Goal: Transaction & Acquisition: Purchase product/service

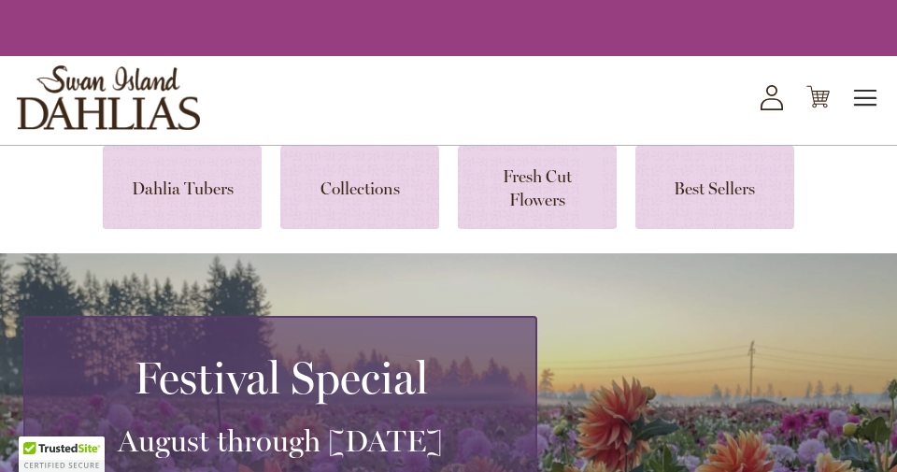
click at [866, 97] on span "Toggle Nav" at bounding box center [866, 97] width 28 height 37
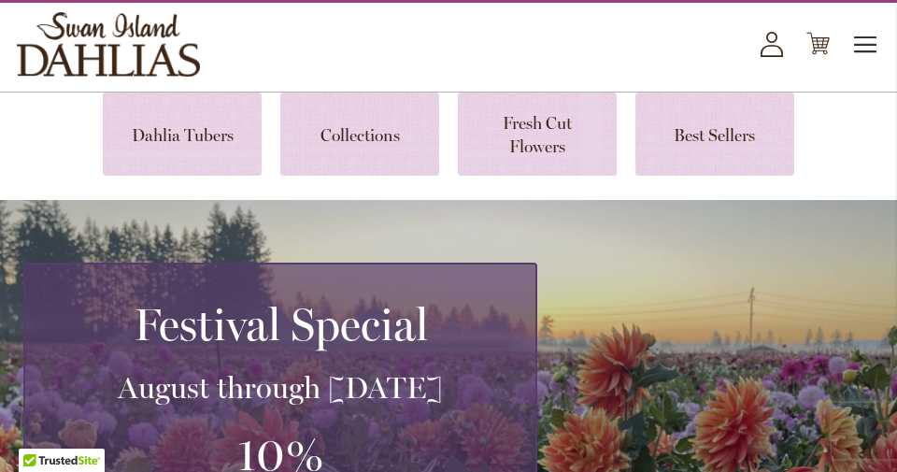
scroll to position [89, 0]
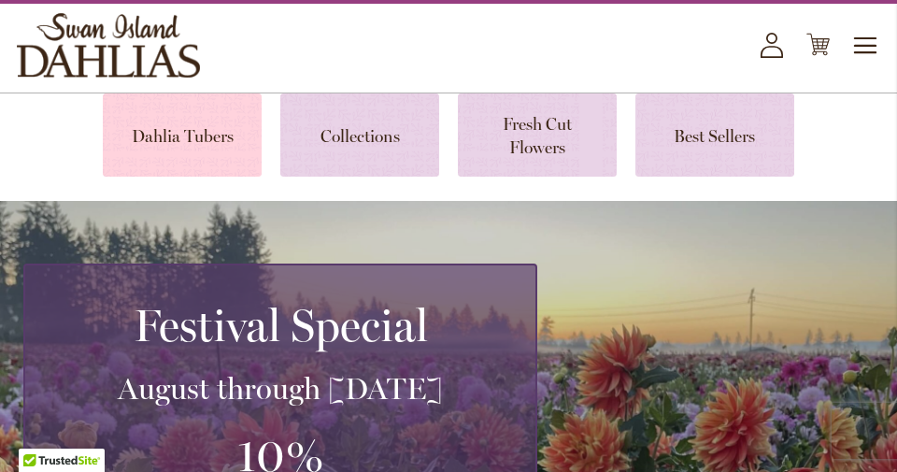
click at [189, 132] on link at bounding box center [182, 134] width 159 height 83
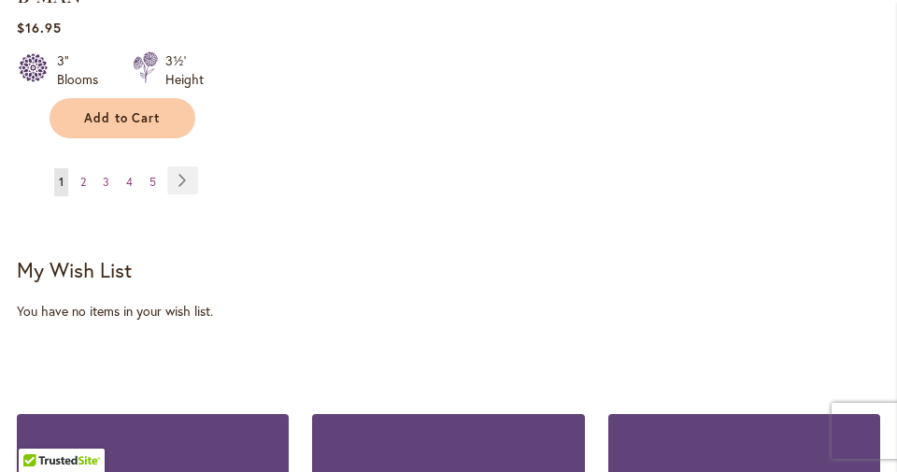
scroll to position [2987, 0]
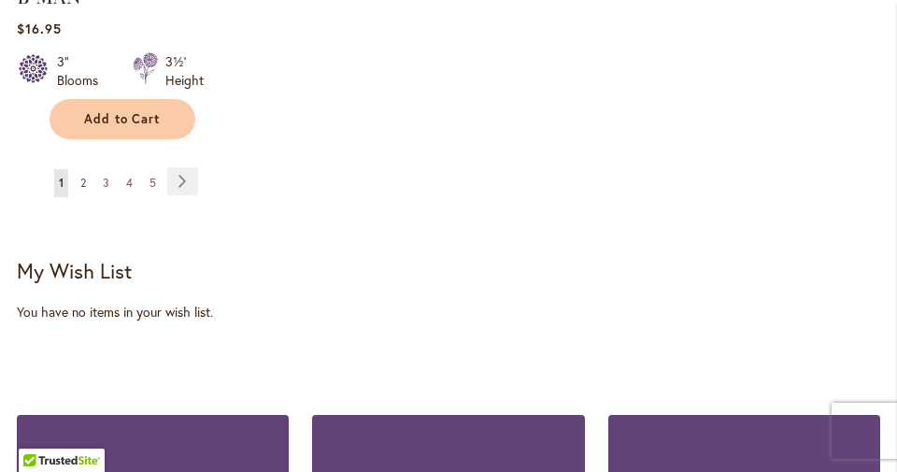
click at [83, 176] on span "2" at bounding box center [83, 183] width 6 height 14
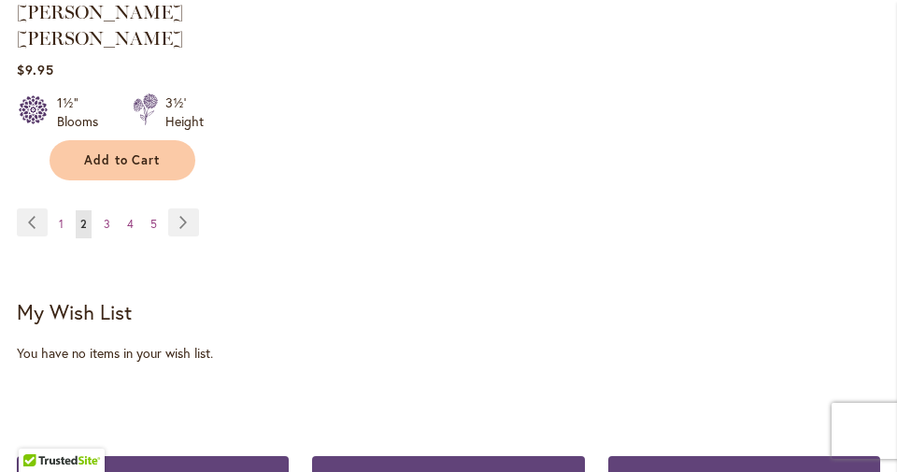
scroll to position [2946, 0]
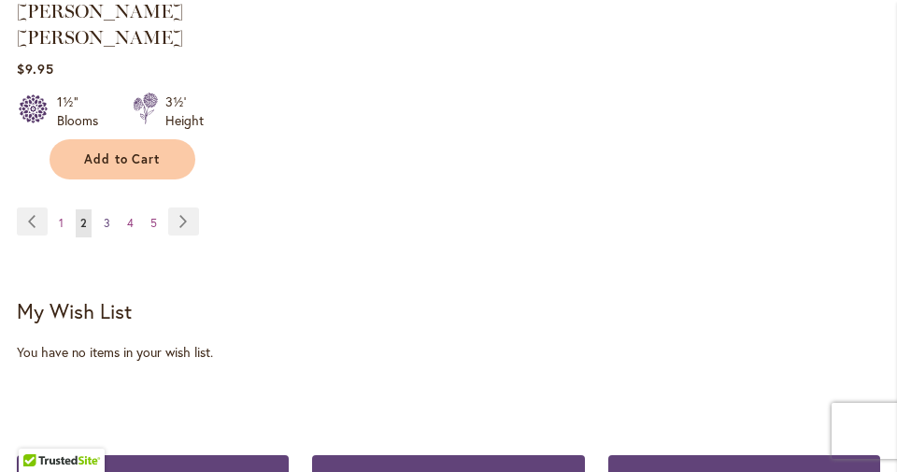
click at [105, 216] on span "3" at bounding box center [107, 223] width 7 height 14
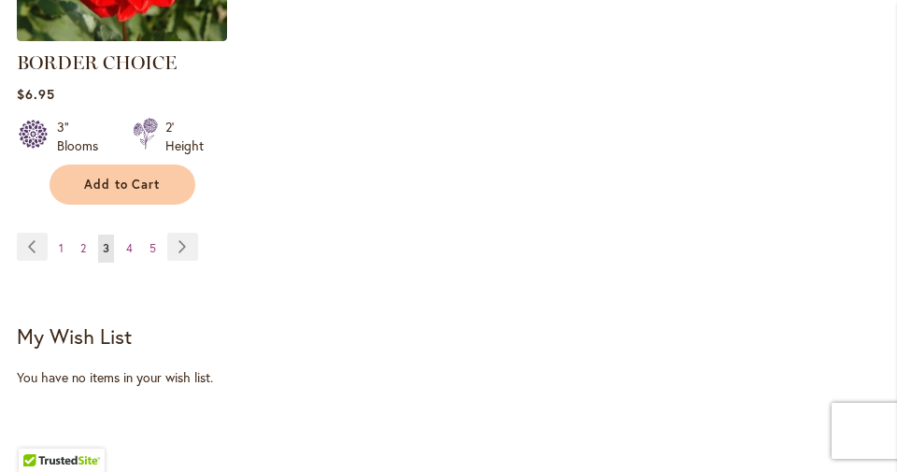
scroll to position [2895, 0]
click at [129, 243] on span "4" at bounding box center [129, 248] width 7 height 14
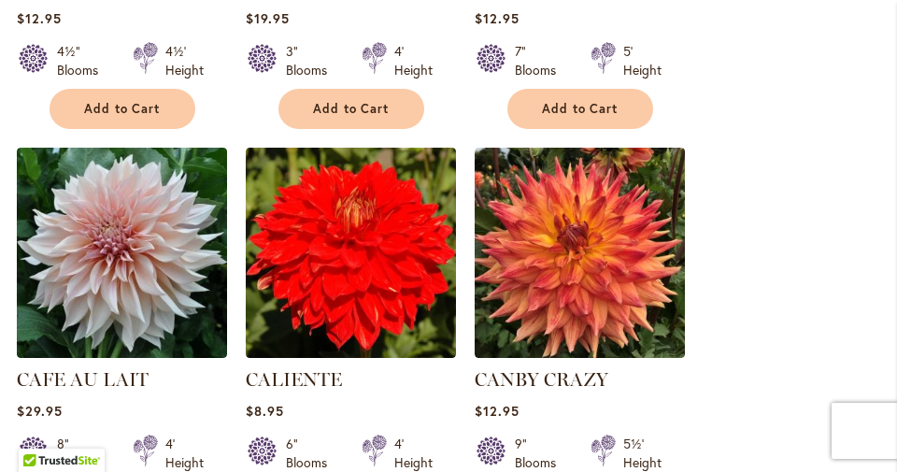
scroll to position [1811, 0]
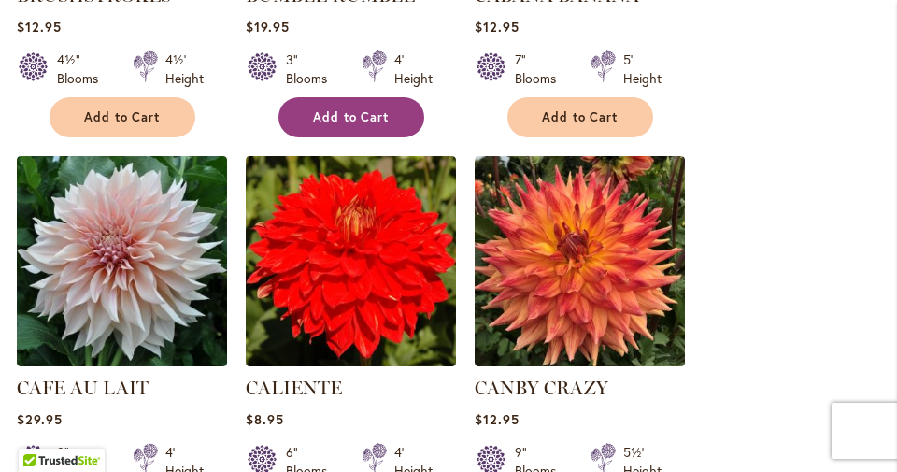
click at [345, 123] on button "Add to Cart" at bounding box center [351, 117] width 146 height 40
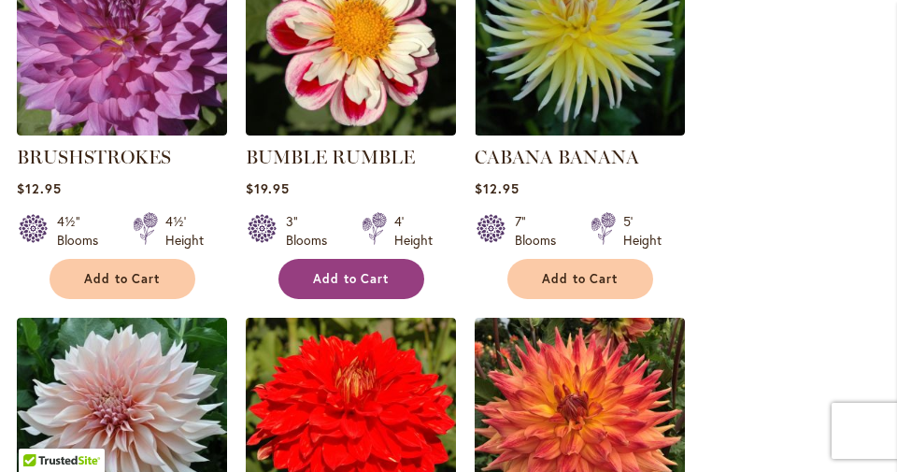
scroll to position [1694, 0]
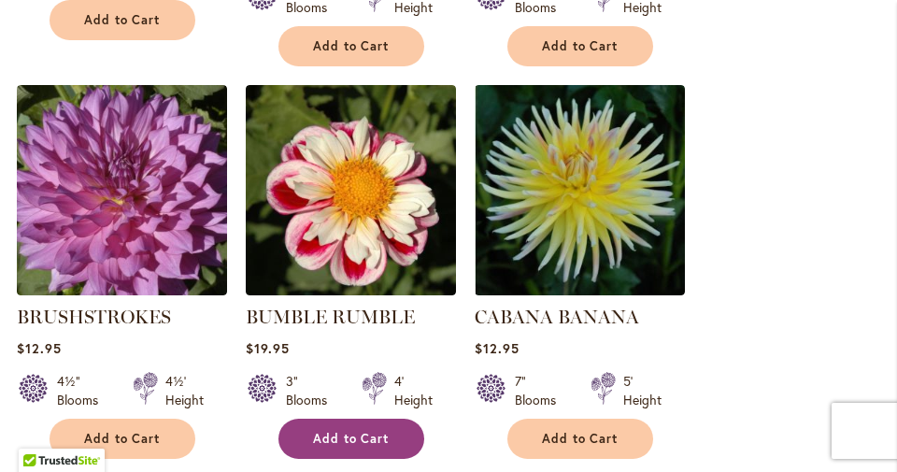
click at [621, 435] on ol "[PERSON_NAME] Rating: 90% 2 Reviews $22.95 12" Blooms 3' Height" at bounding box center [448, 468] width 863 height 2389
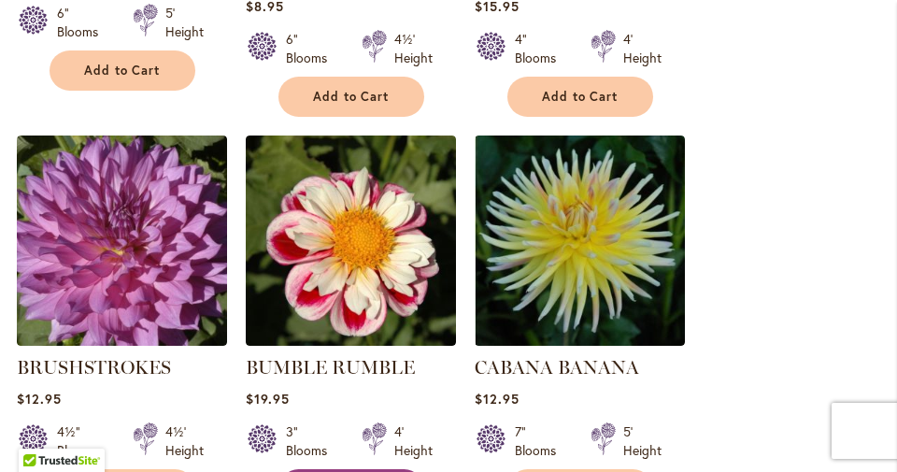
scroll to position [1487, 0]
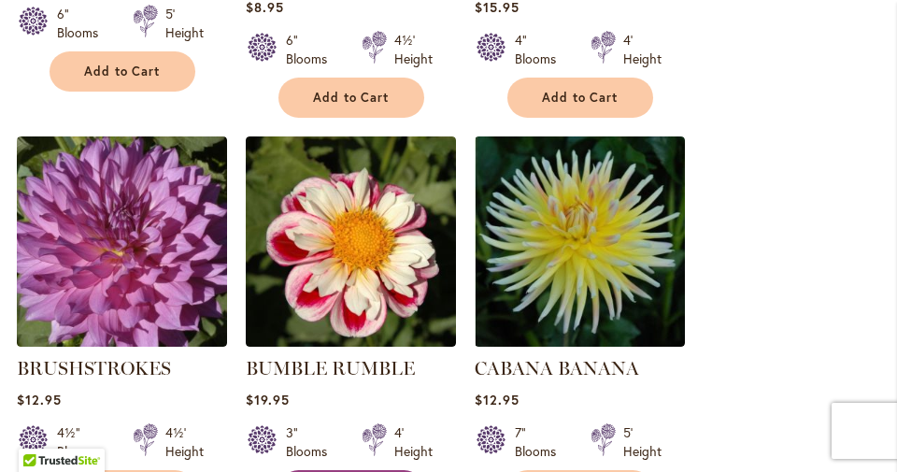
click at [621, 435] on div "5' Height" at bounding box center [638, 441] width 93 height 37
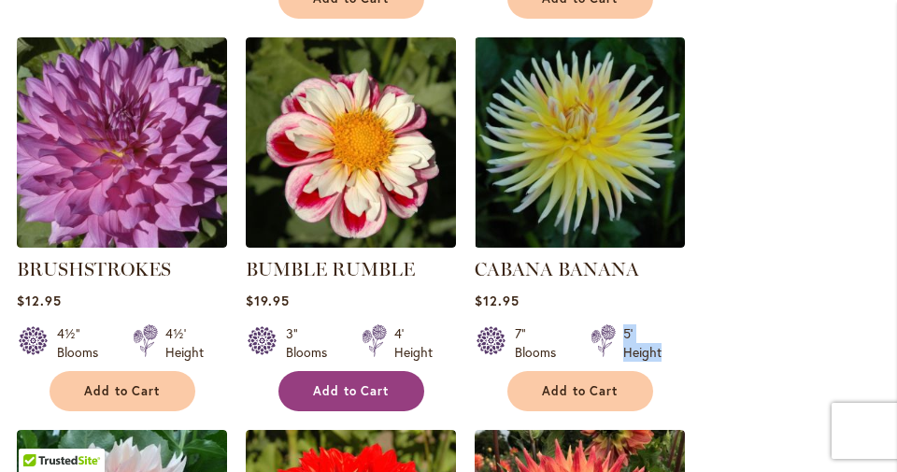
scroll to position [1587, 0]
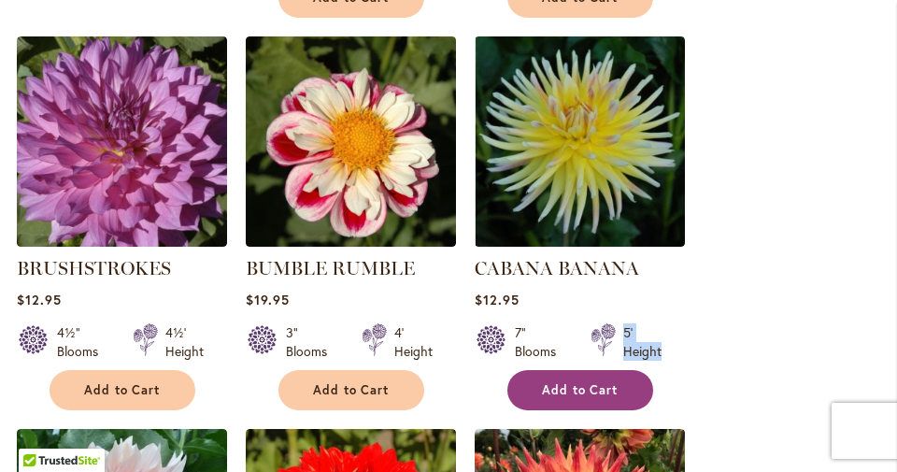
click at [557, 388] on span "Add to Cart" at bounding box center [580, 390] width 77 height 16
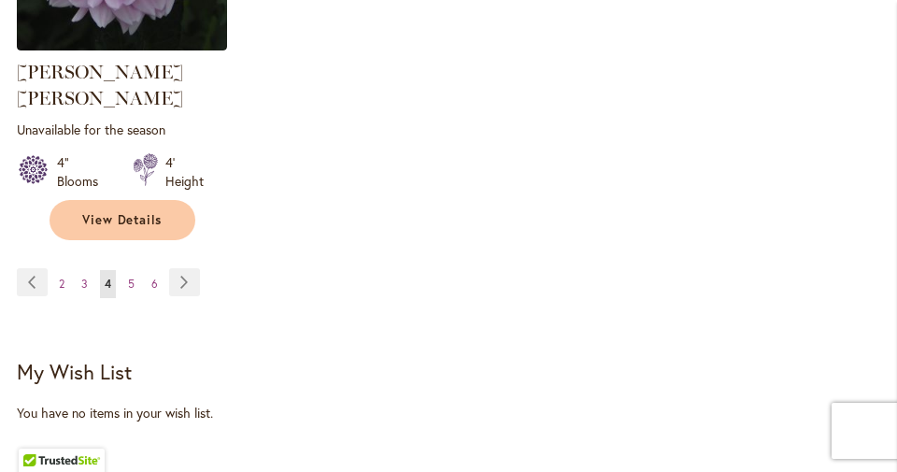
scroll to position [2966, 0]
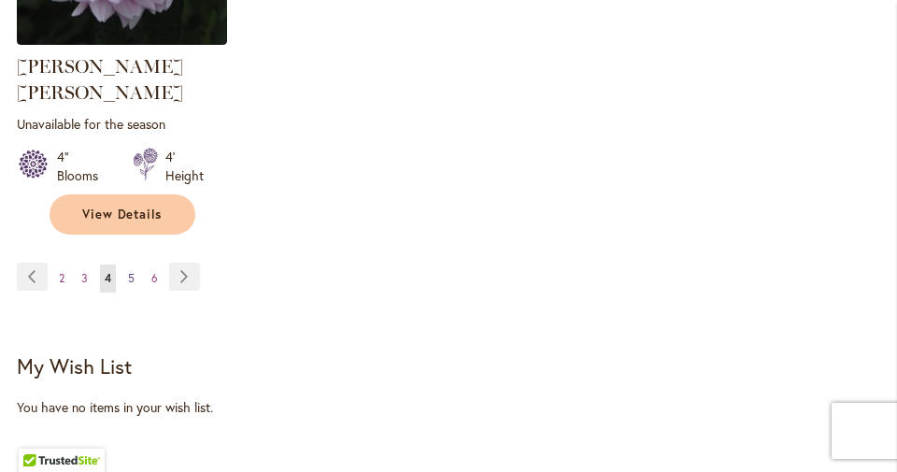
click at [131, 271] on span "5" at bounding box center [131, 278] width 7 height 14
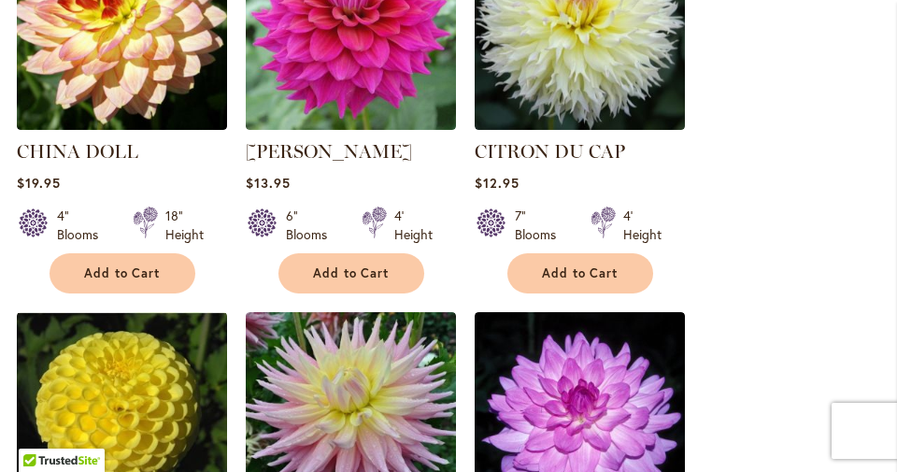
scroll to position [2047, 0]
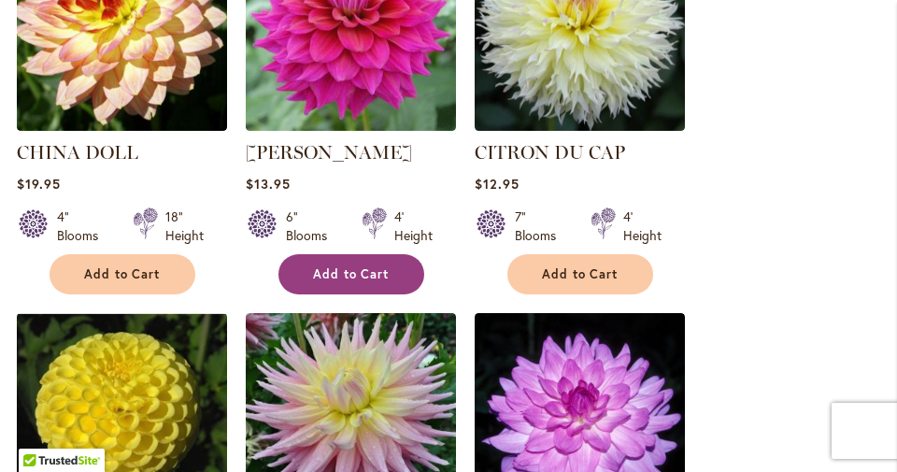
click at [315, 266] on span "Add to Cart" at bounding box center [351, 274] width 77 height 16
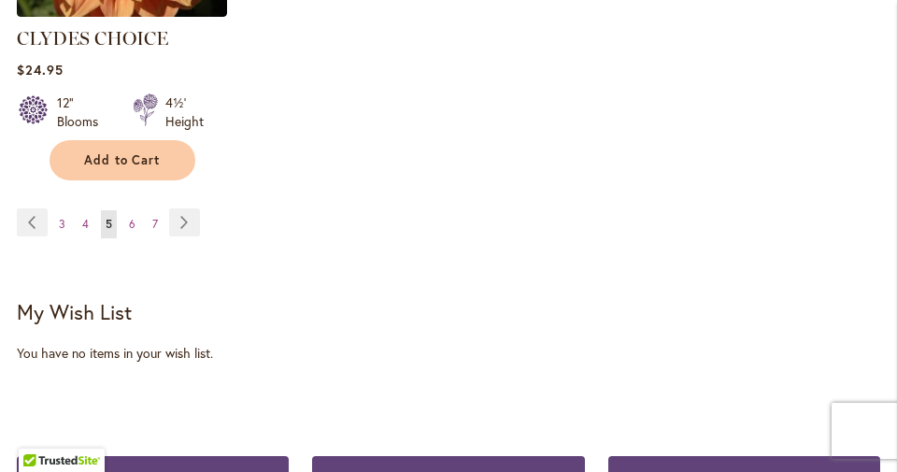
scroll to position [3022, 0]
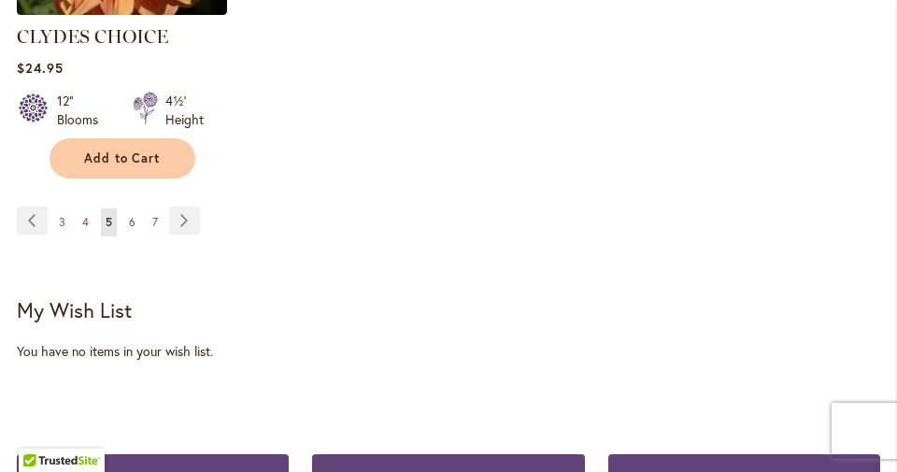
click at [132, 215] on span "6" at bounding box center [132, 222] width 7 height 14
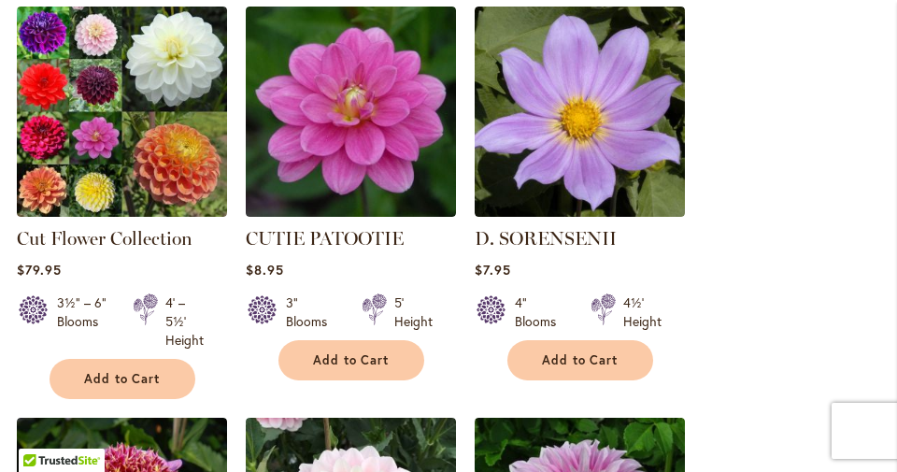
scroll to position [1986, 0]
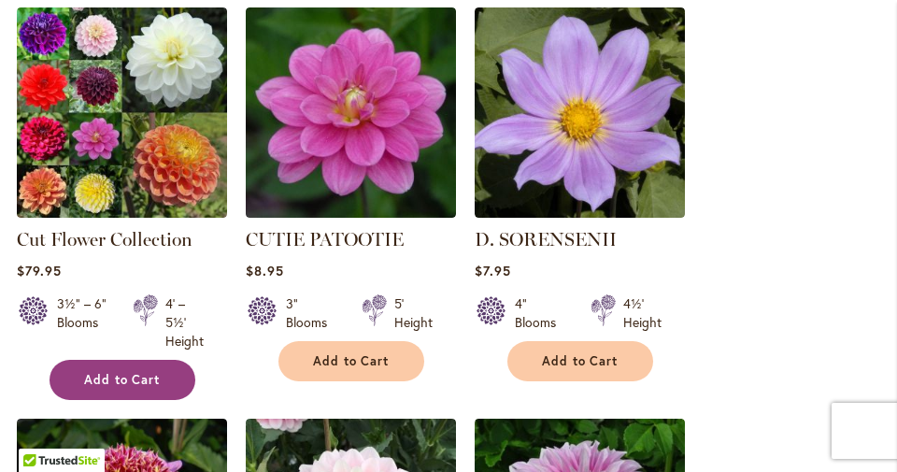
click at [93, 372] on span "Add to Cart" at bounding box center [122, 380] width 77 height 16
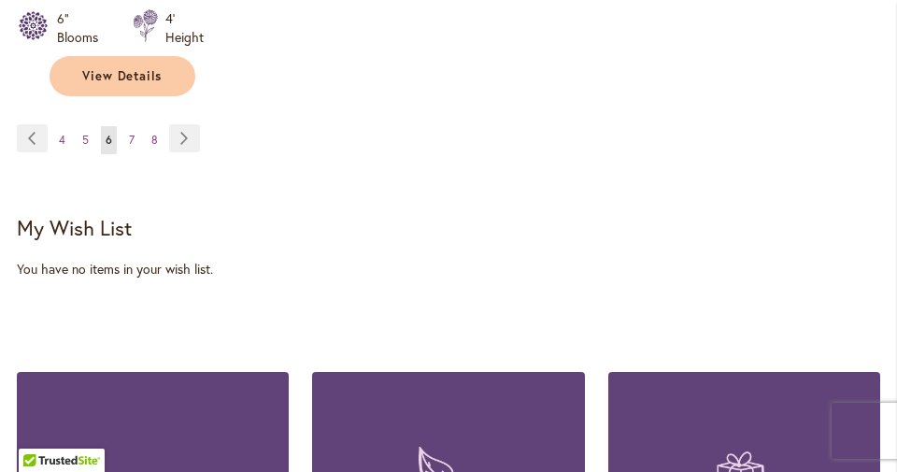
scroll to position [3122, 0]
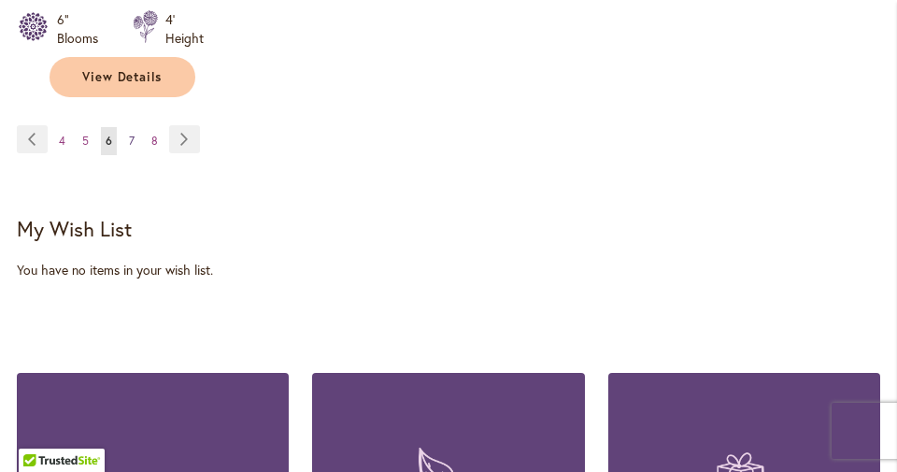
click at [130, 134] on span "7" at bounding box center [132, 141] width 6 height 14
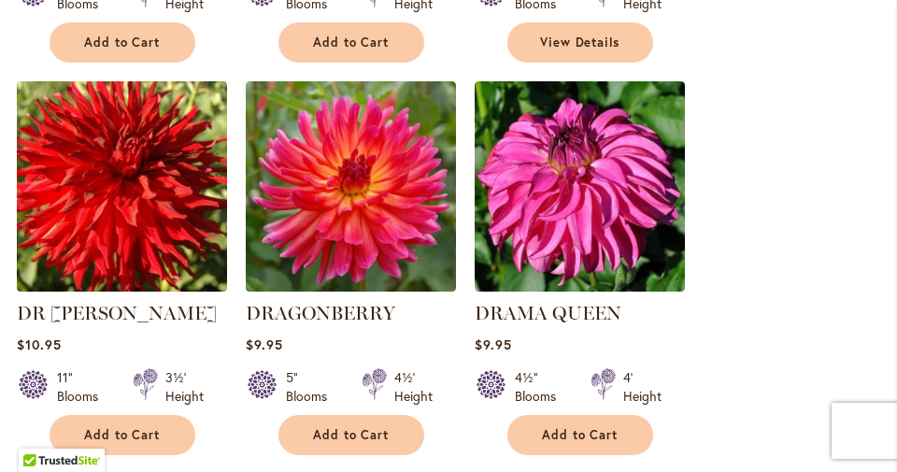
scroll to position [1934, 0]
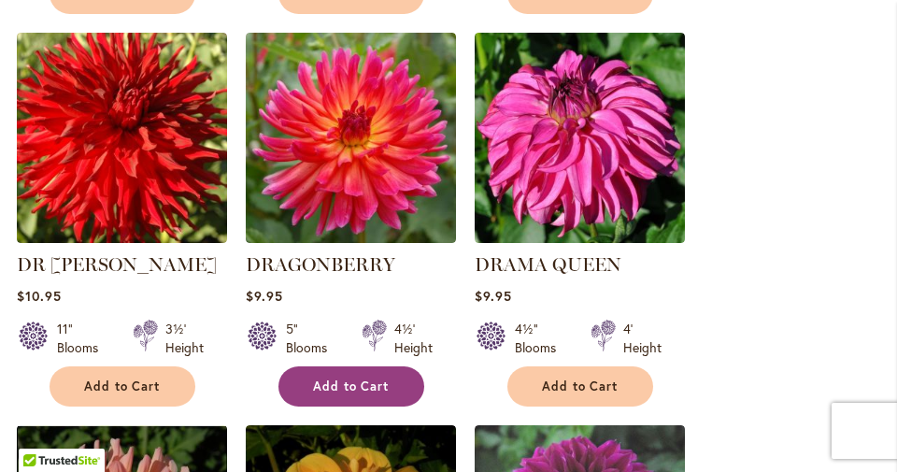
click at [335, 378] on span "Add to Cart" at bounding box center [351, 386] width 77 height 16
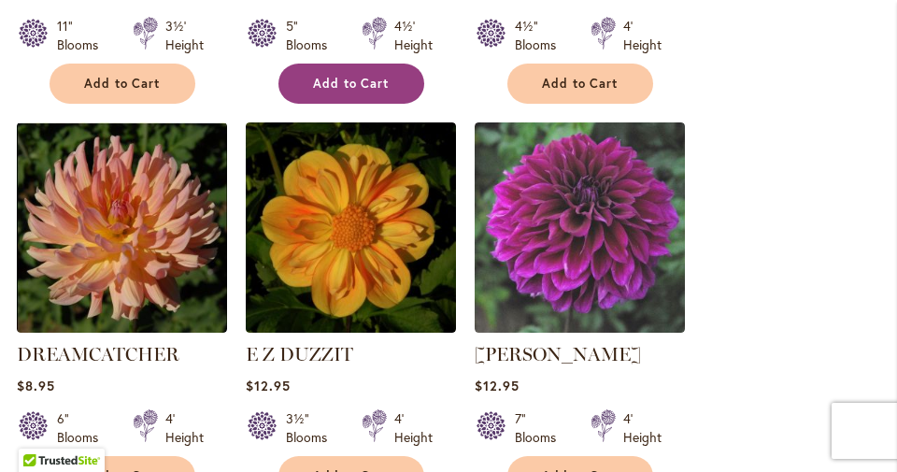
scroll to position [2458, 0]
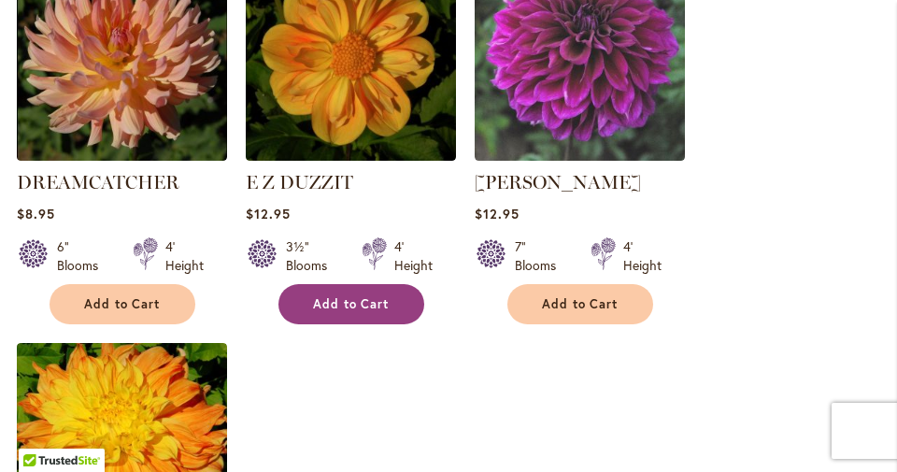
click at [345, 290] on button "Add to Cart" at bounding box center [351, 304] width 146 height 40
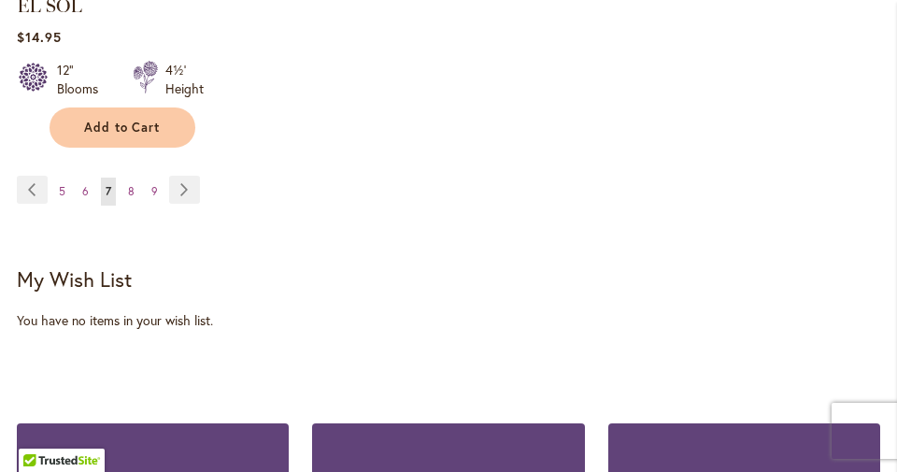
scroll to position [3044, 0]
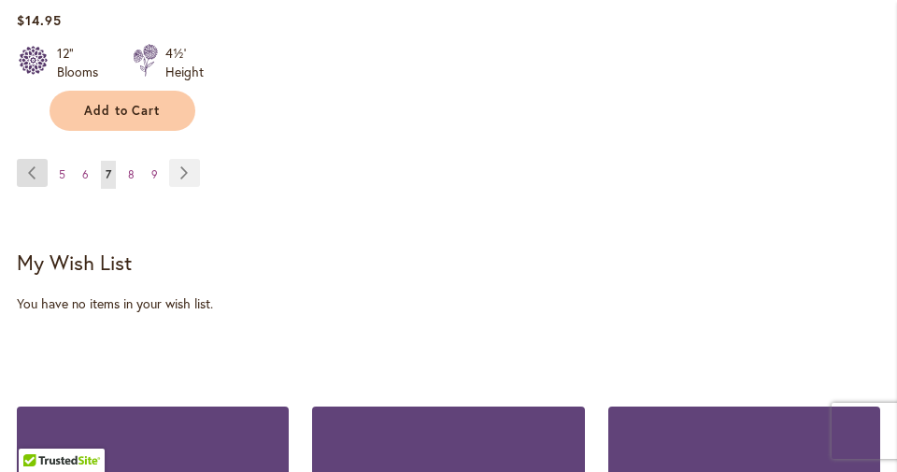
click at [35, 159] on link "Page Previous" at bounding box center [32, 173] width 31 height 28
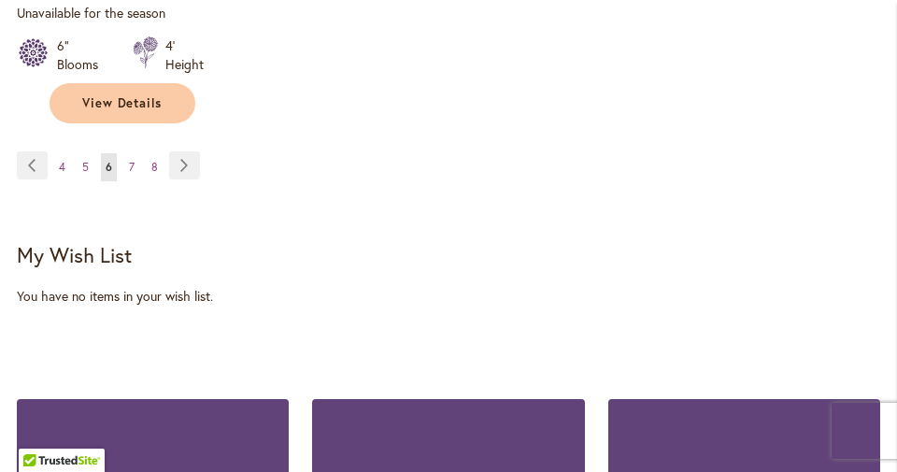
scroll to position [3051, 0]
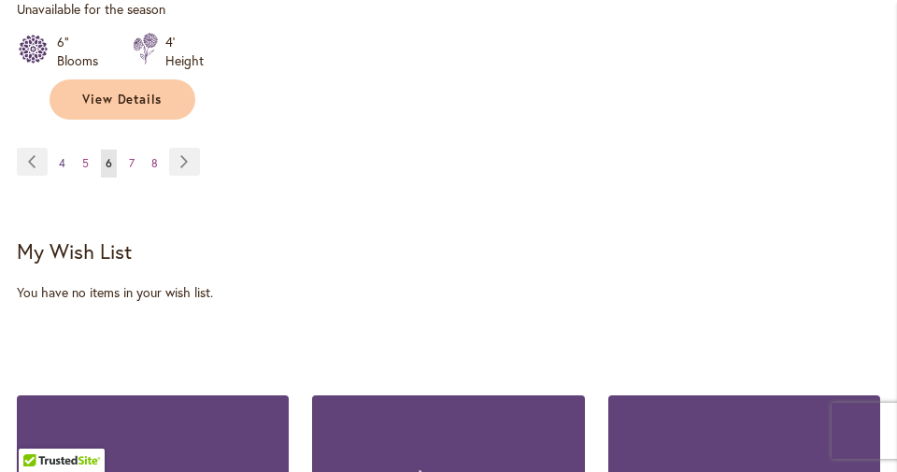
click at [62, 156] on span "4" at bounding box center [62, 163] width 7 height 14
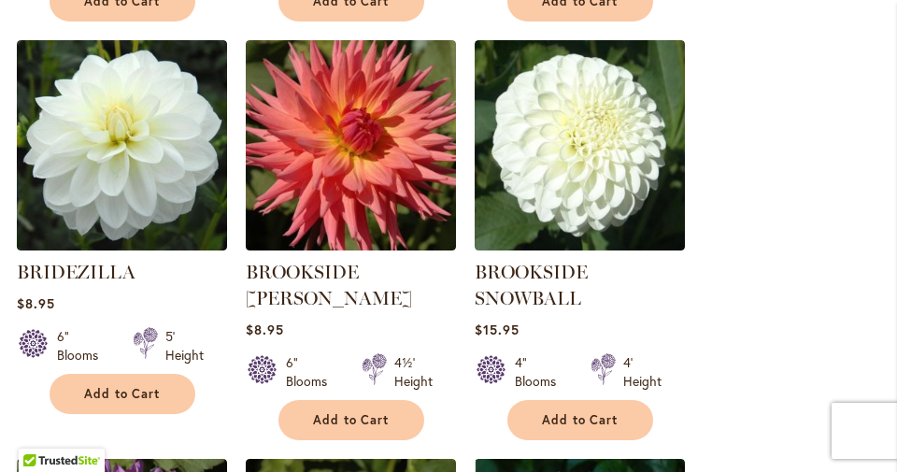
scroll to position [1120, 0]
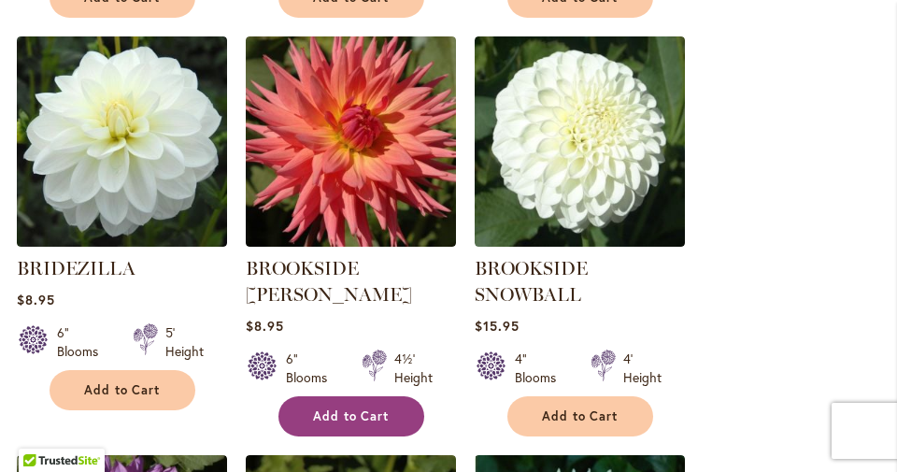
click at [343, 396] on button "Add to Cart" at bounding box center [351, 416] width 146 height 40
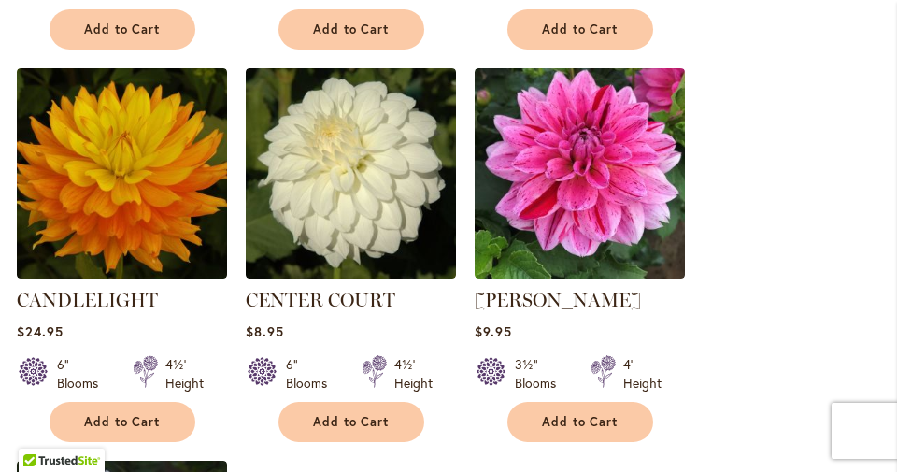
scroll to position [2340, 0]
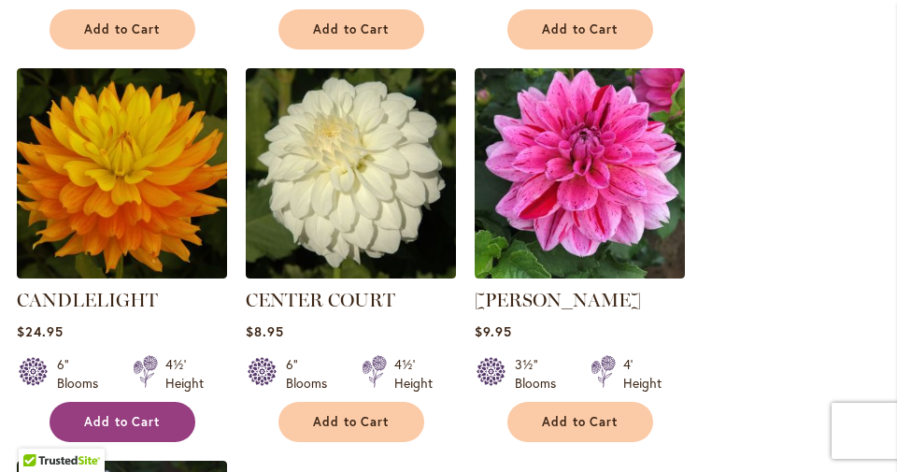
click at [107, 414] on span "Add to Cart" at bounding box center [122, 422] width 77 height 16
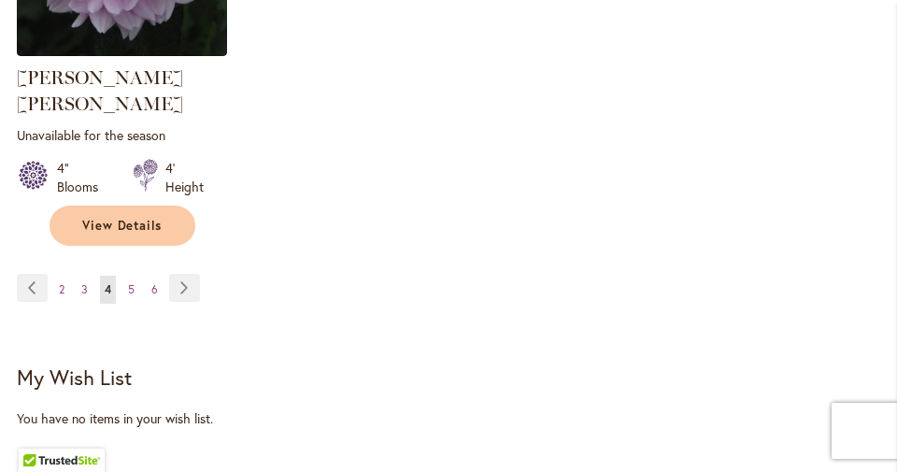
scroll to position [2957, 0]
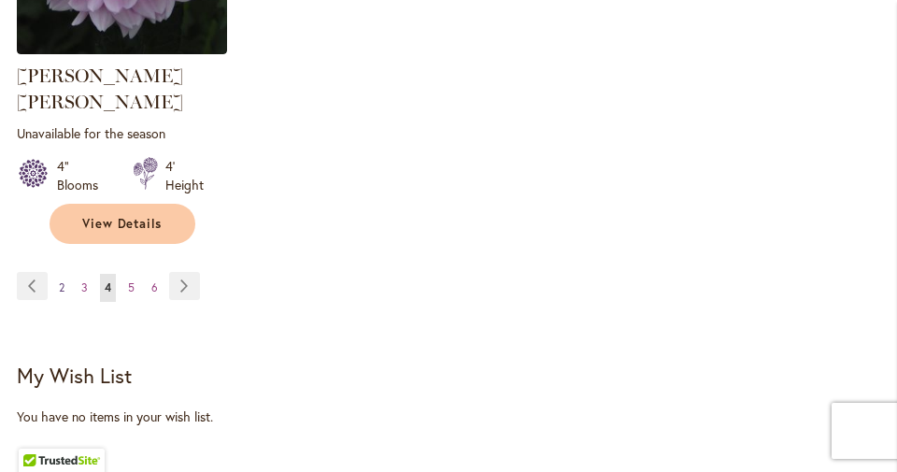
click at [64, 280] on span "2" at bounding box center [62, 287] width 6 height 14
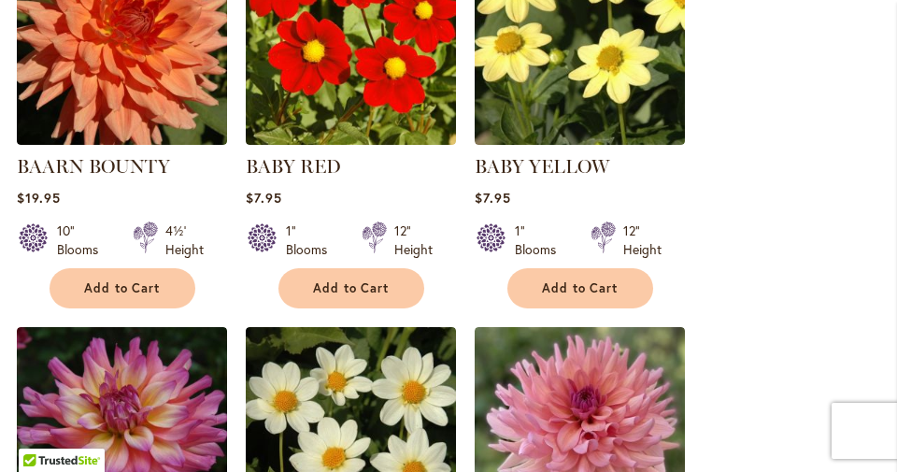
scroll to position [839, 0]
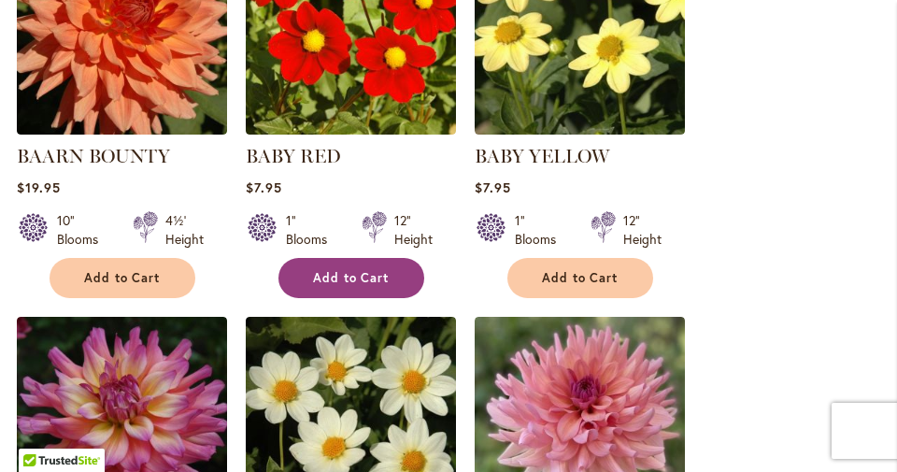
click at [335, 265] on button "Add to Cart" at bounding box center [351, 278] width 146 height 40
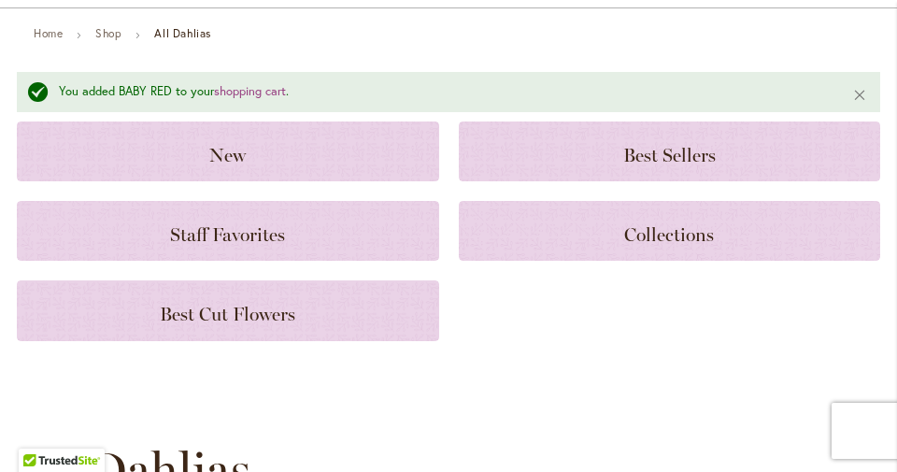
scroll to position [174, 0]
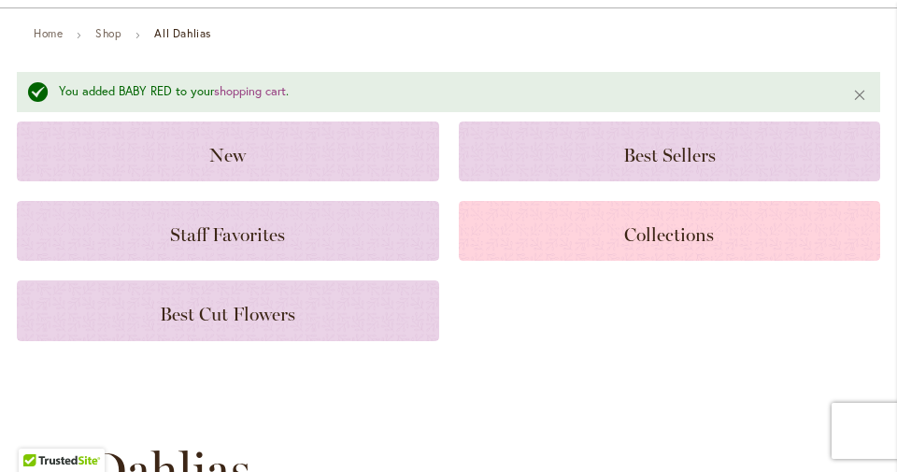
click at [637, 237] on span "Collections" at bounding box center [669, 234] width 90 height 22
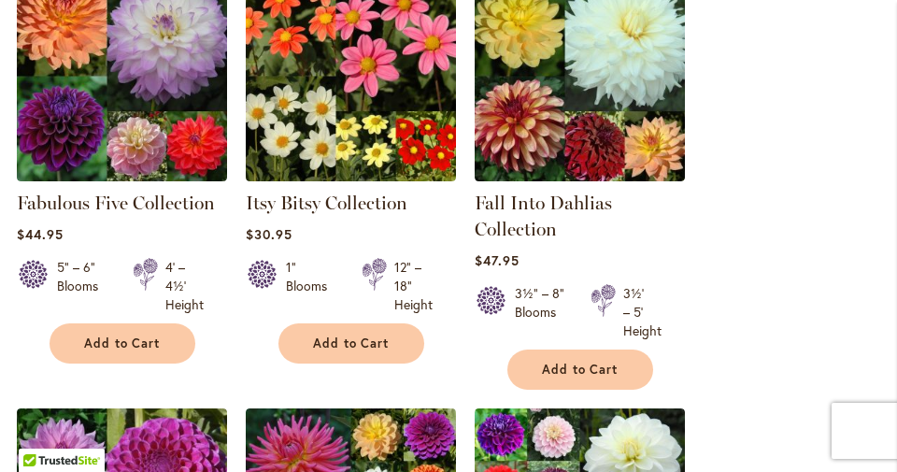
scroll to position [508, 0]
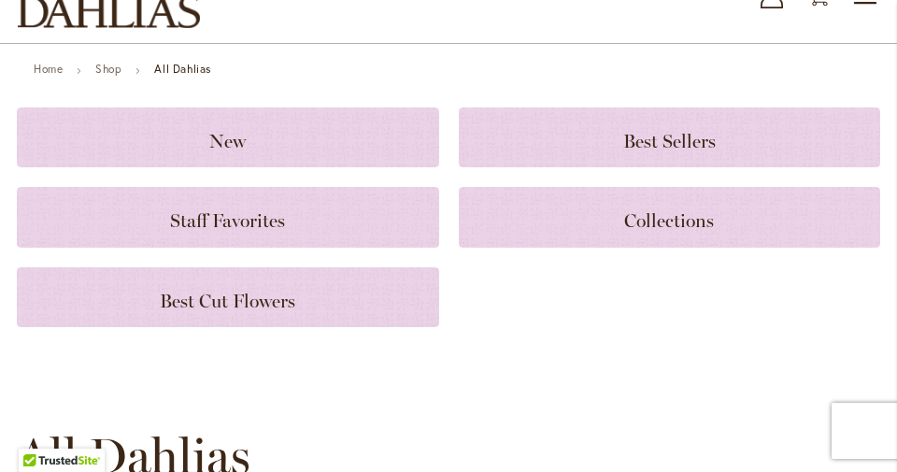
scroll to position [174, 0]
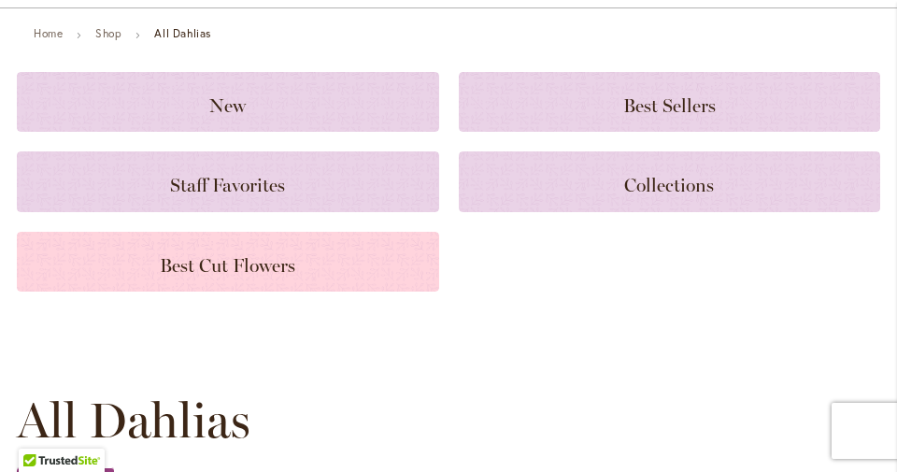
click at [279, 271] on span "Best Cut Flowers" at bounding box center [228, 265] width 136 height 22
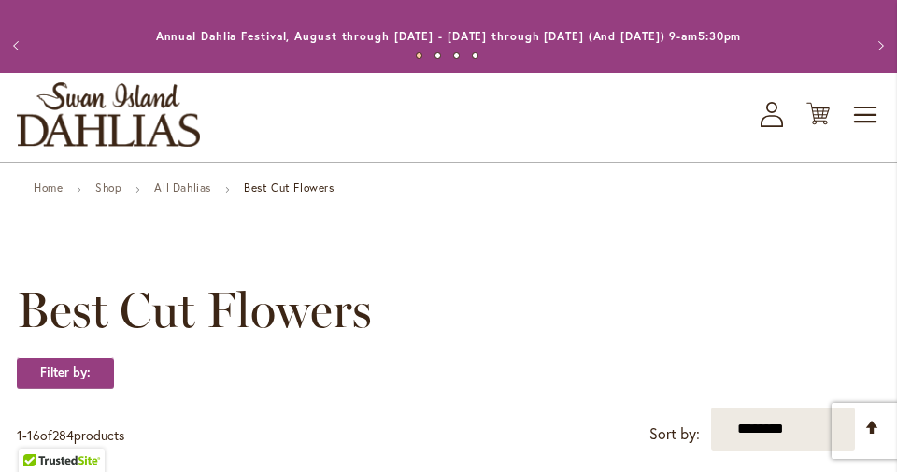
scroll to position [408, 0]
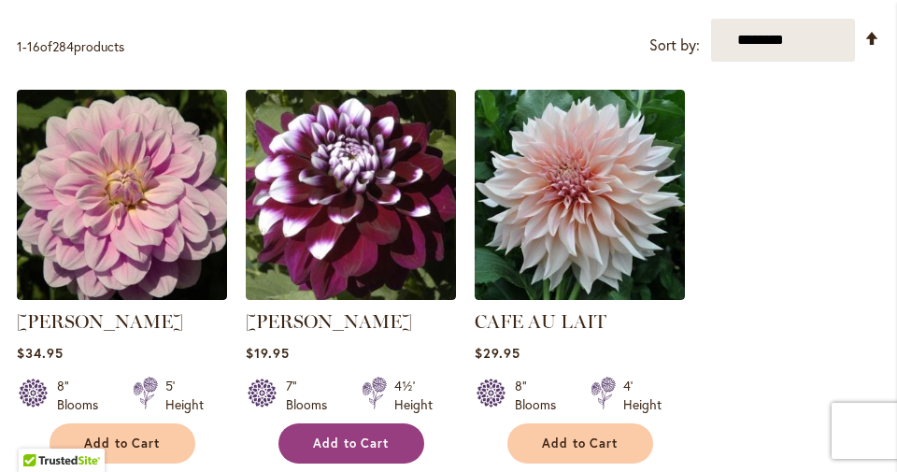
click at [329, 449] on span "Add to Cart" at bounding box center [351, 443] width 77 height 16
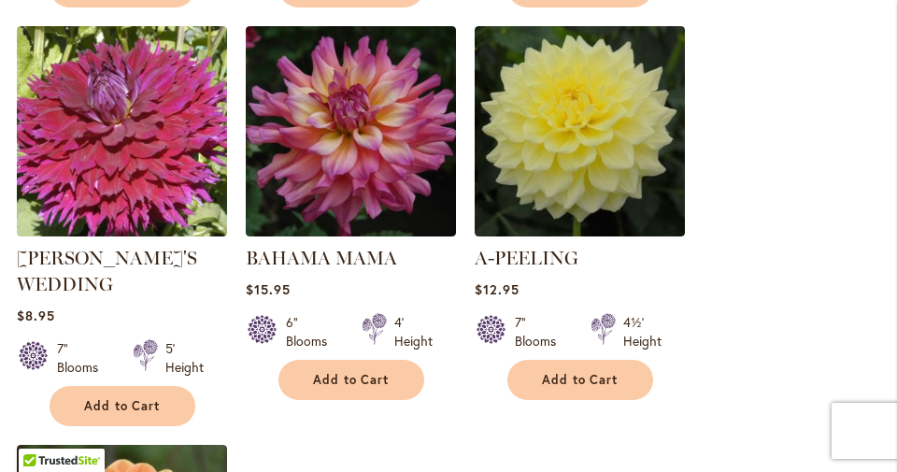
scroll to position [2110, 0]
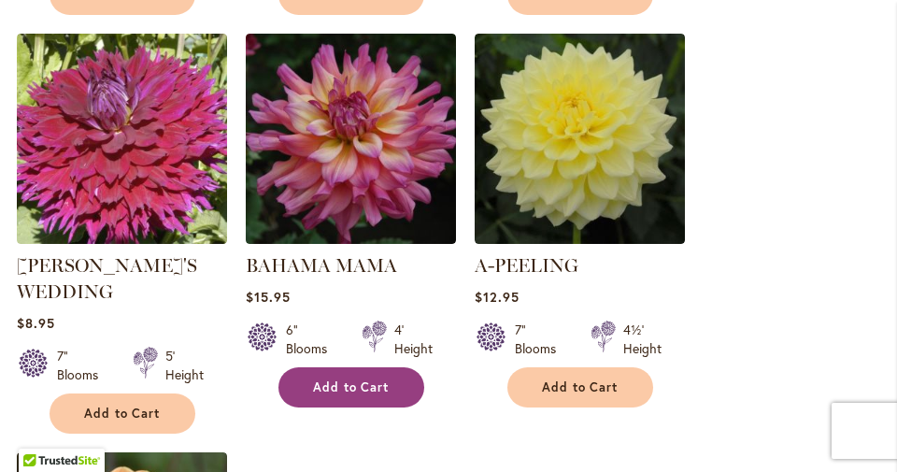
click at [337, 379] on span "Add to Cart" at bounding box center [351, 387] width 77 height 16
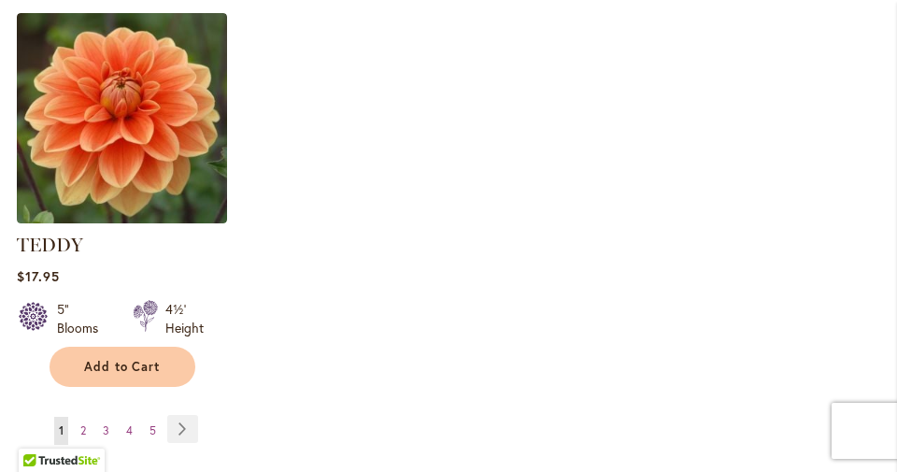
scroll to position [2545, 0]
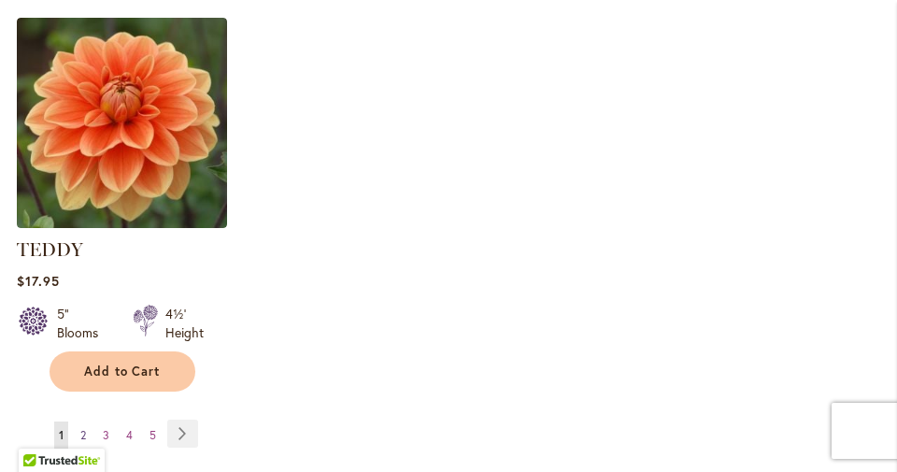
click at [83, 428] on span "2" at bounding box center [83, 435] width 6 height 14
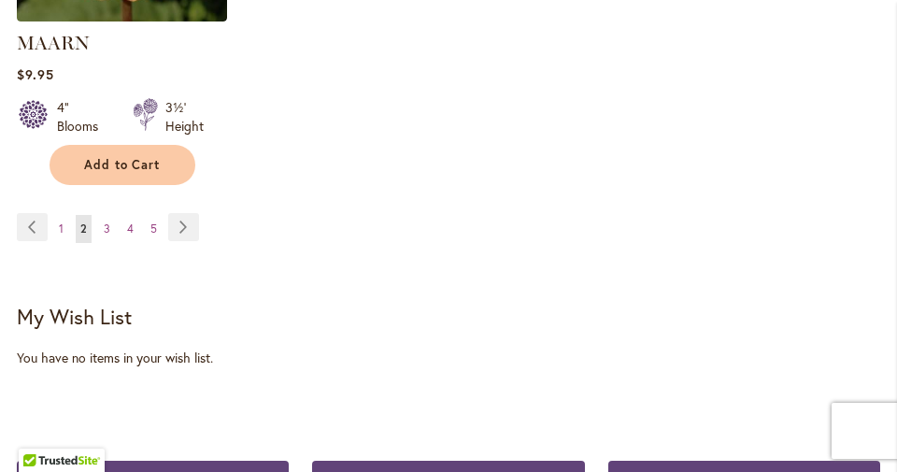
scroll to position [2677, 0]
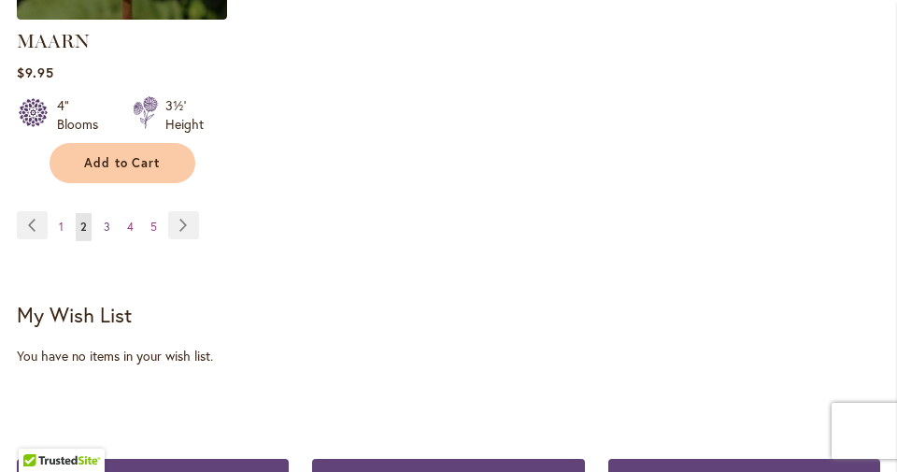
click at [106, 222] on span "3" at bounding box center [107, 227] width 7 height 14
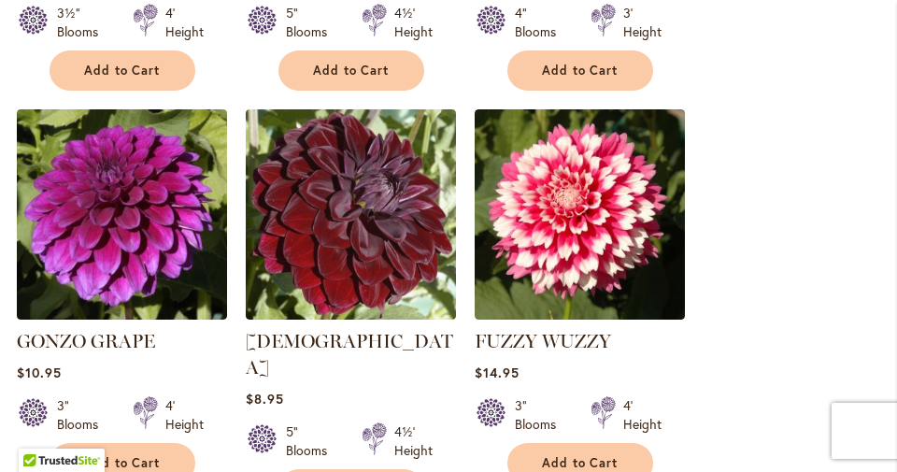
scroll to position [1205, 0]
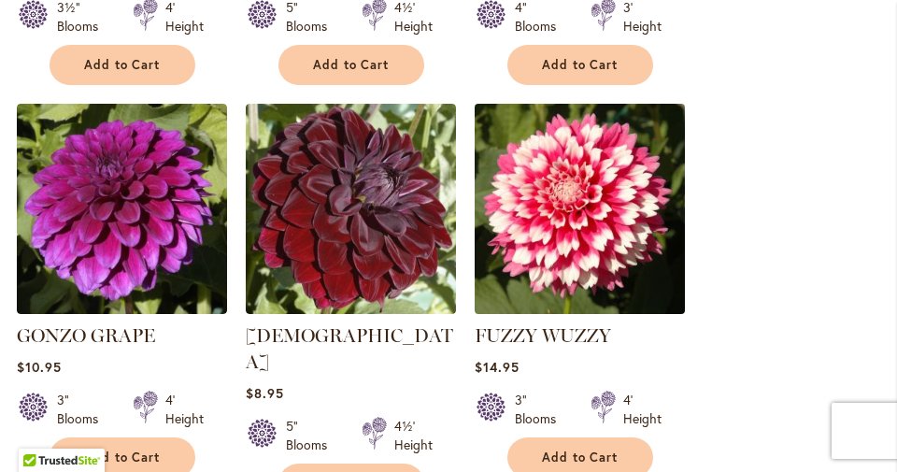
click at [641, 271] on img at bounding box center [579, 209] width 221 height 221
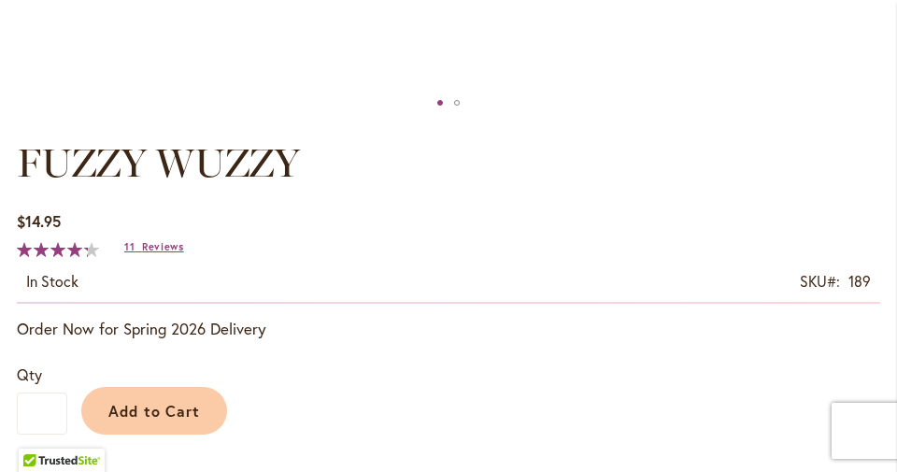
scroll to position [1057, 0]
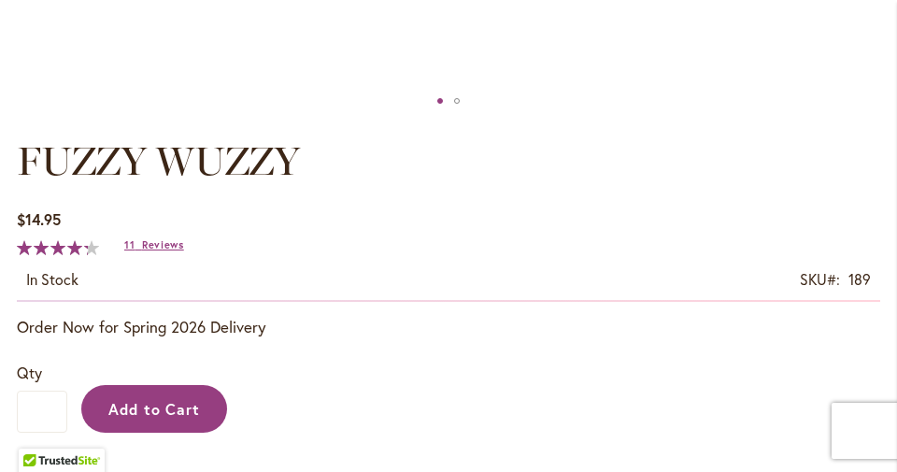
click at [140, 426] on button "Add to Cart" at bounding box center [154, 409] width 146 height 48
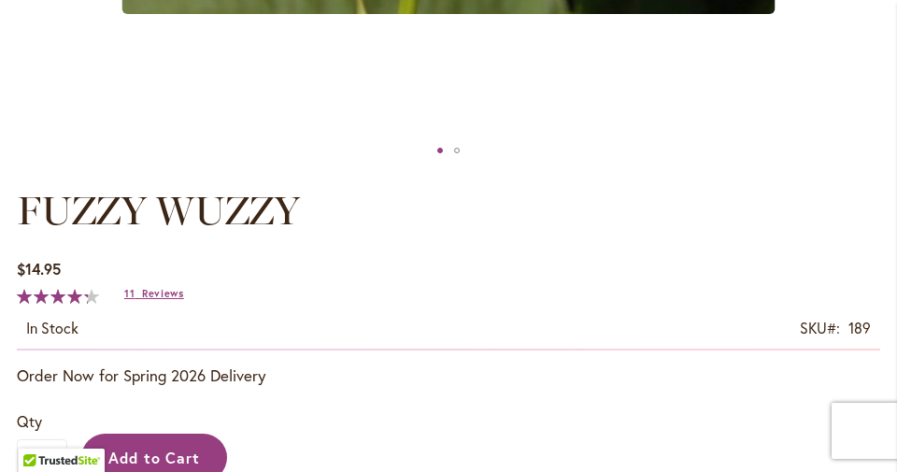
scroll to position [1105, 0]
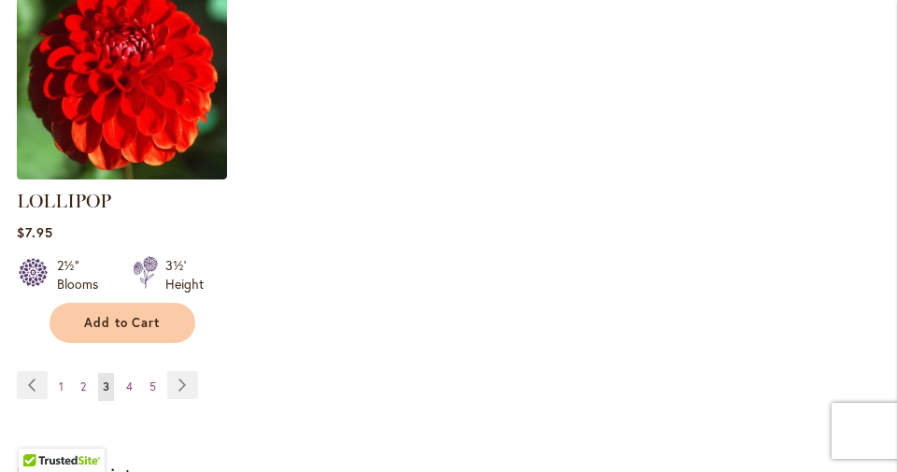
scroll to position [2572, 0]
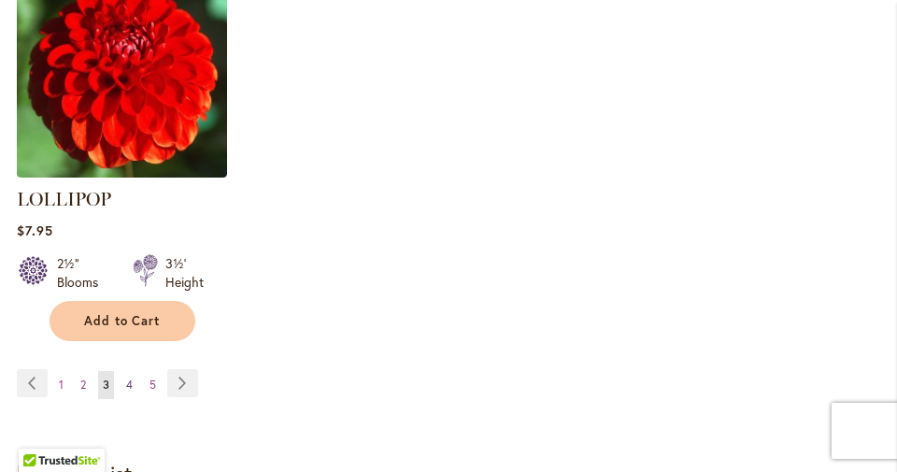
click at [133, 371] on link "Page 4" at bounding box center [129, 385] width 16 height 28
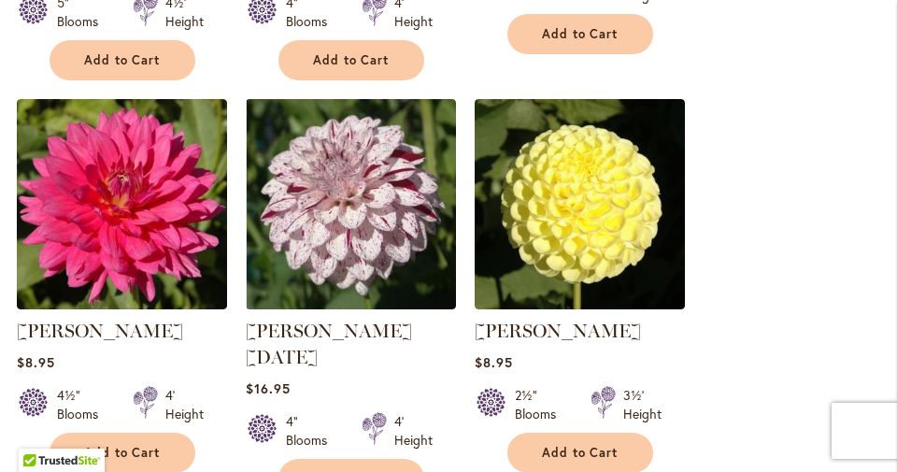
scroll to position [2017, 0]
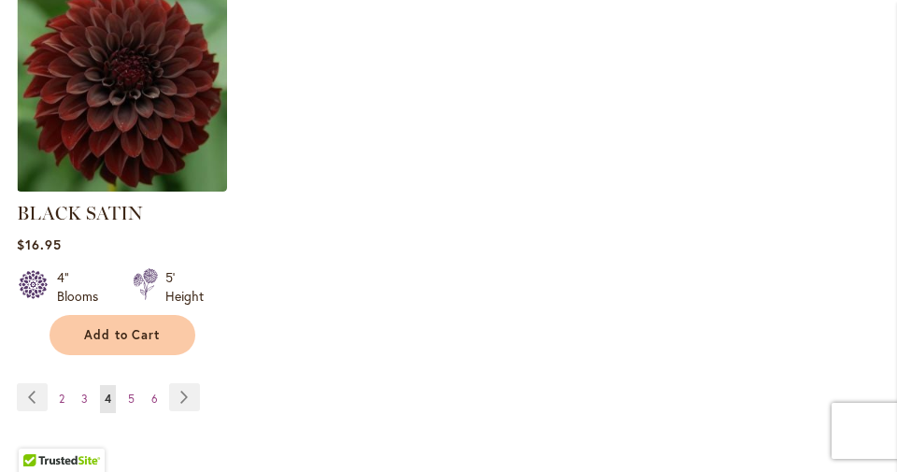
scroll to position [2608, 0]
click at [129, 391] on span "5" at bounding box center [131, 398] width 7 height 14
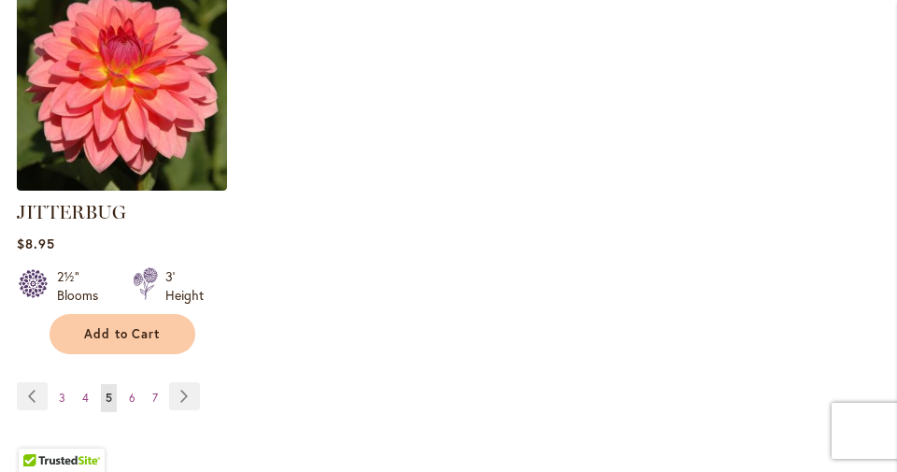
scroll to position [2497, 0]
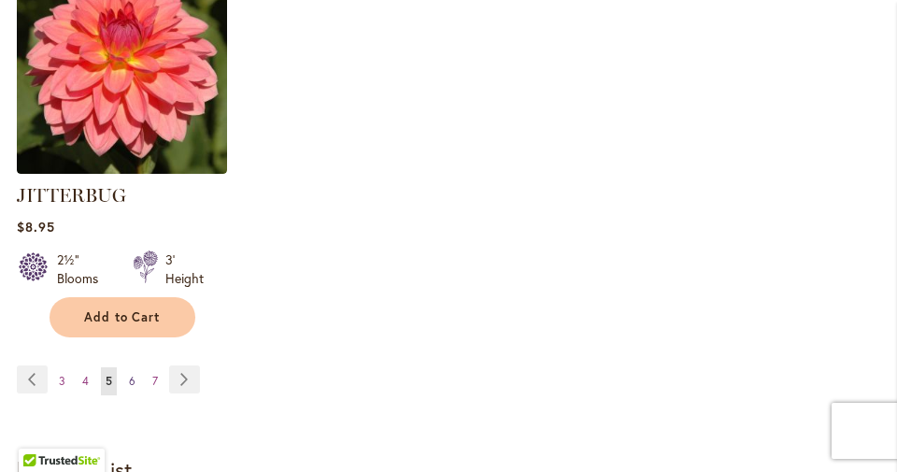
click at [129, 382] on span "6" at bounding box center [132, 381] width 7 height 14
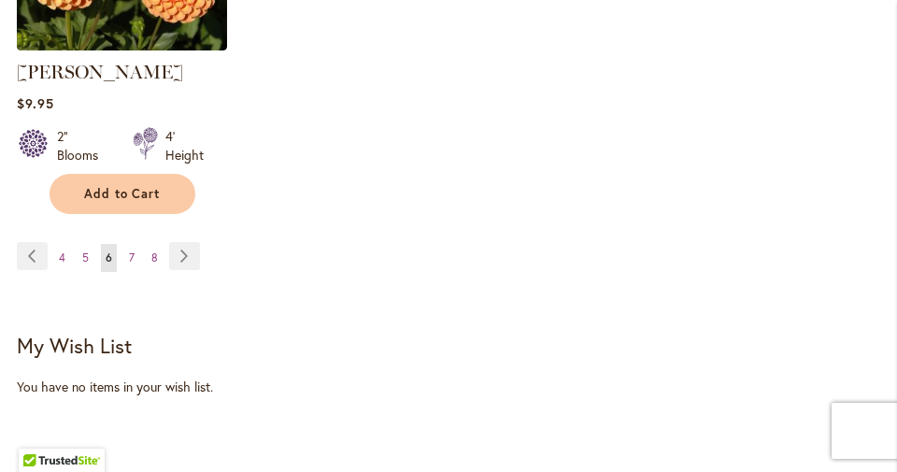
scroll to position [2738, 0]
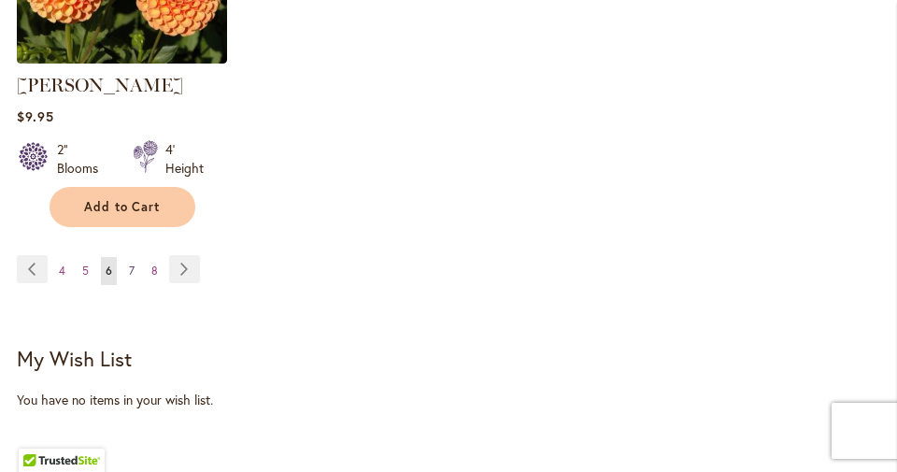
click at [132, 264] on span "7" at bounding box center [132, 271] width 6 height 14
